Goal: Communication & Community: Answer question/provide support

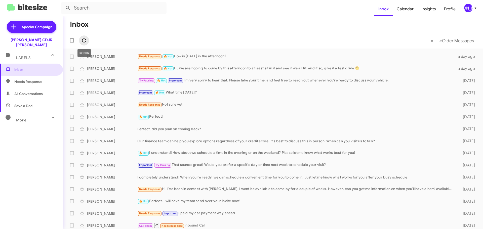
click at [83, 41] on icon at bounding box center [84, 41] width 6 height 6
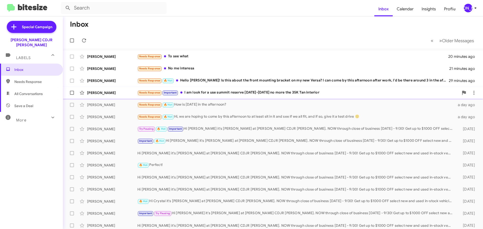
click at [247, 94] on div "Needs Response Important I am look for a use summit reserve 2023-2024 no more t…" at bounding box center [298, 93] width 322 height 6
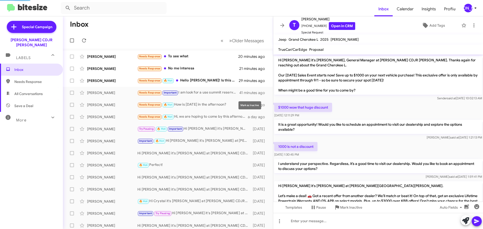
scroll to position [151, 0]
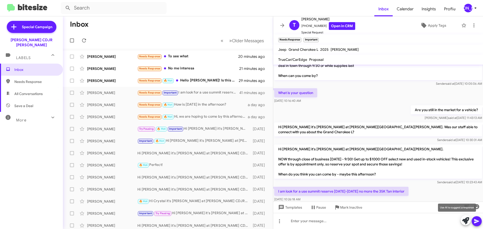
click at [467, 222] on icon at bounding box center [466, 221] width 7 height 7
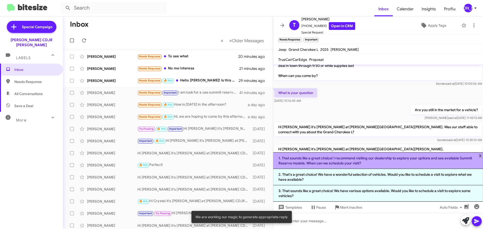
click at [372, 161] on li "1. That sounds like a great choice! I recommend visiting our dealership to expl…" at bounding box center [378, 161] width 210 height 17
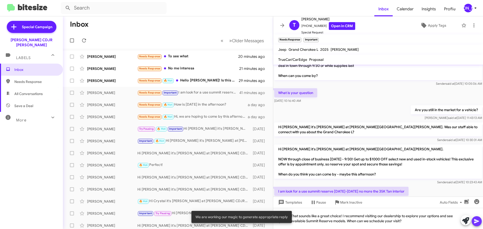
click at [477, 223] on icon at bounding box center [477, 222] width 6 height 6
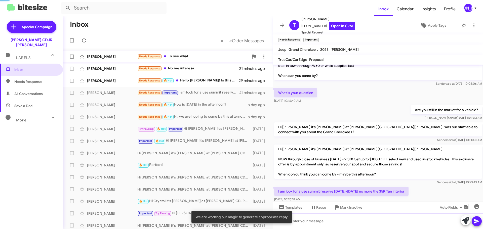
scroll to position [0, 0]
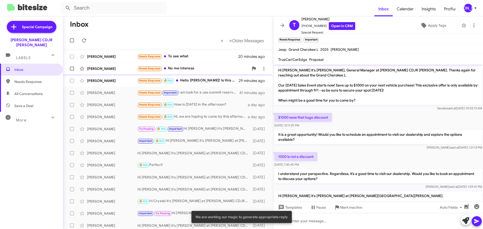
click at [185, 69] on div "Needs Response No me interesa" at bounding box center [193, 69] width 112 height 6
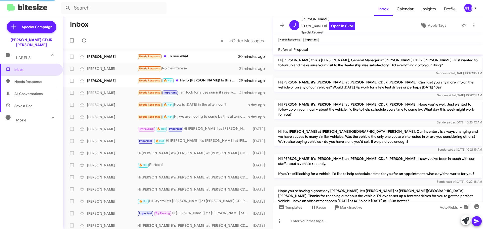
scroll to position [253, 0]
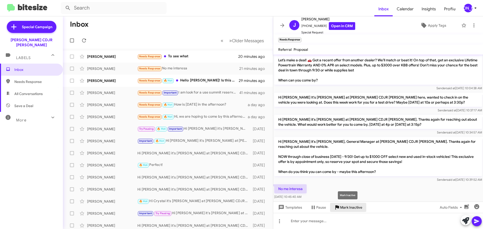
click at [345, 210] on span "Mark Inactive" at bounding box center [351, 207] width 22 height 9
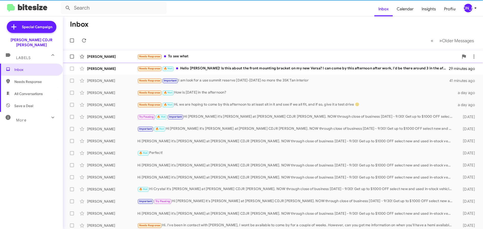
click at [188, 54] on div "Needs Response To see what" at bounding box center [298, 57] width 322 height 6
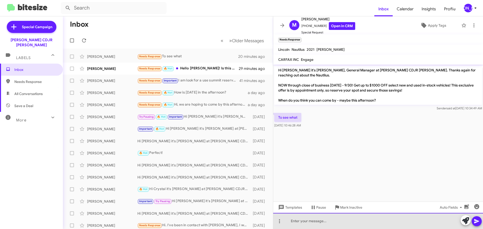
click at [334, 220] on div at bounding box center [378, 221] width 210 height 16
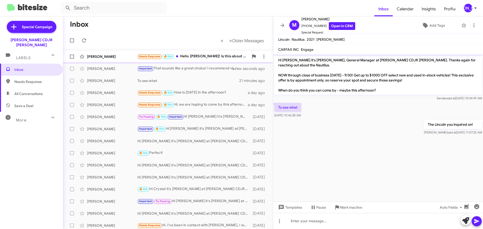
click at [183, 54] on div "Needs Response 🔥 Hot Hello Phil! Is this about the front mounting bracket on my…" at bounding box center [193, 57] width 112 height 6
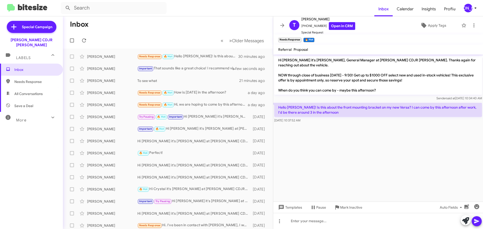
click at [278, 22] on mat-toolbar "T Timothy Wheaton +17193546043 Open in CRM Special Request Apply Tags" at bounding box center [378, 25] width 210 height 18
click at [281, 23] on icon at bounding box center [283, 25] width 6 height 6
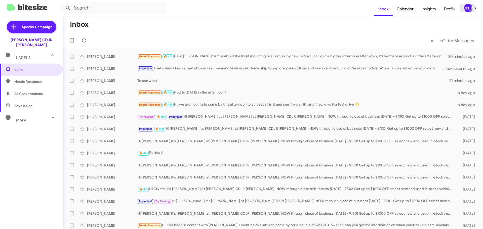
click at [460, 10] on button "[PERSON_NAME]" at bounding box center [469, 8] width 18 height 9
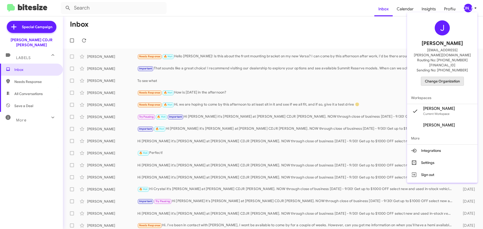
click at [442, 77] on span "Change Organization" at bounding box center [442, 81] width 35 height 9
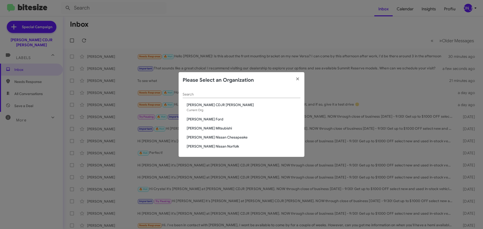
click at [216, 129] on span "[PERSON_NAME] Mitsubishi" at bounding box center [244, 128] width 114 height 5
